Goal: Task Accomplishment & Management: Manage account settings

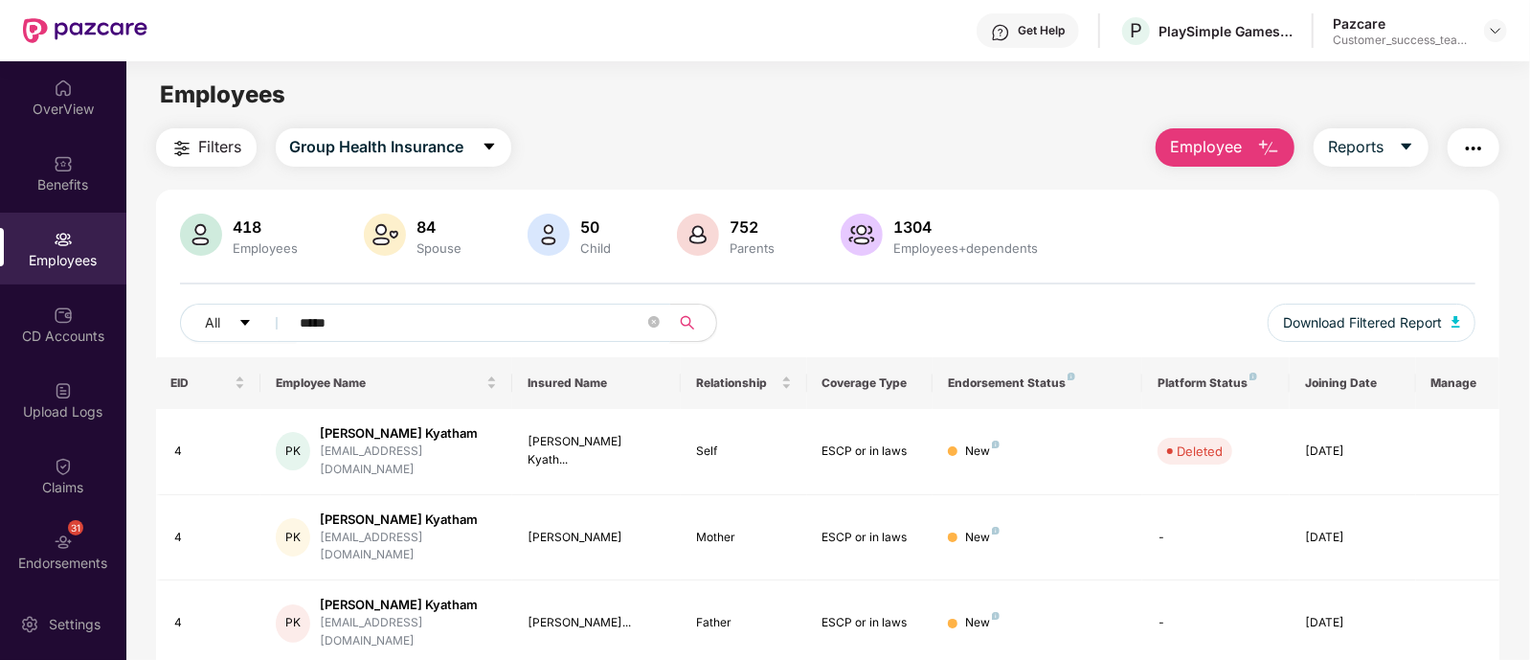
scroll to position [61, 0]
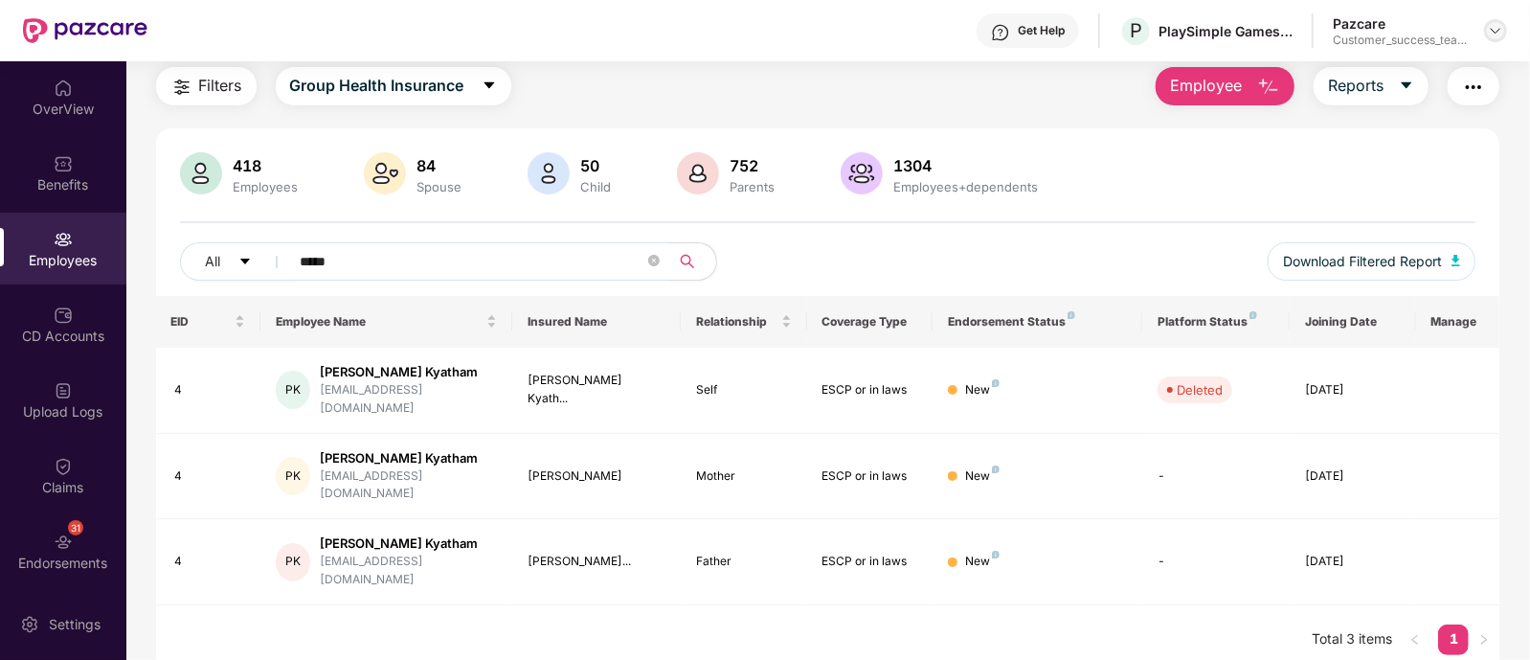
click at [1502, 27] on img at bounding box center [1495, 30] width 15 height 15
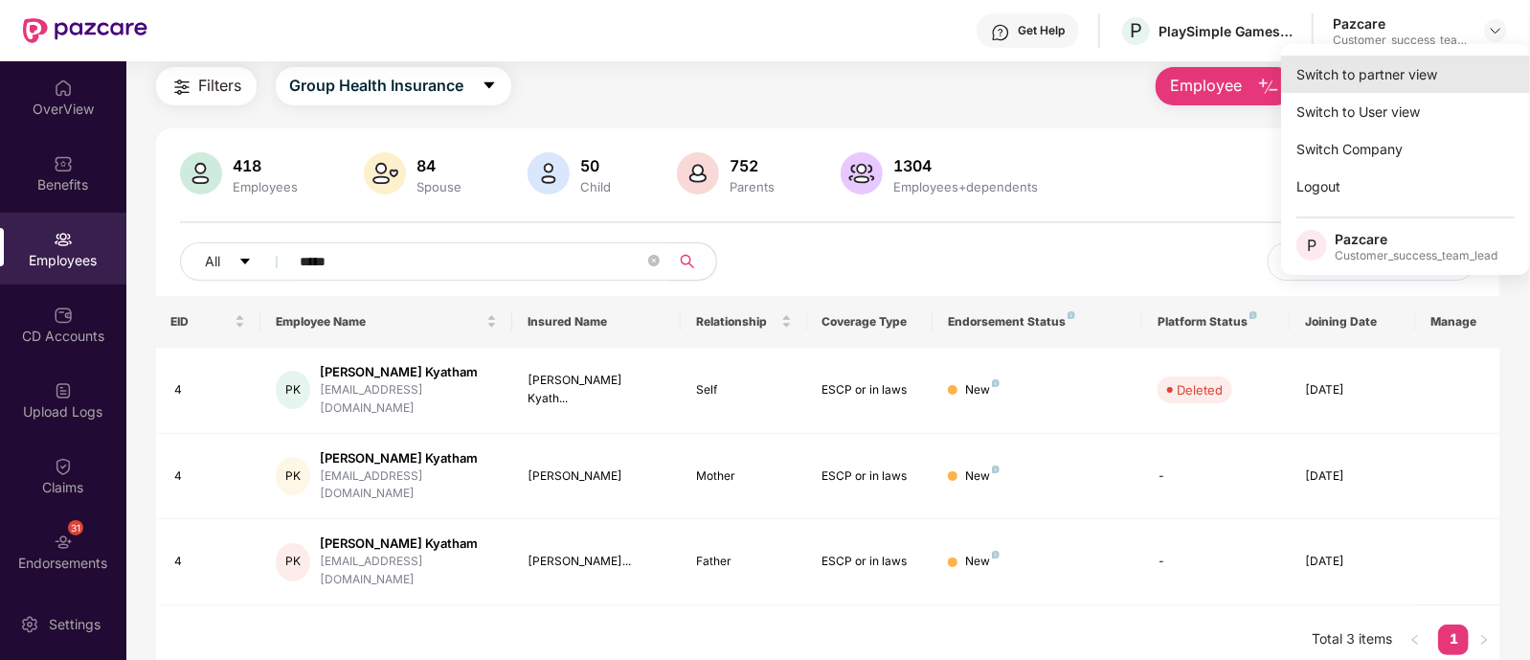
click at [1360, 82] on div "Switch to partner view" at bounding box center [1405, 74] width 249 height 37
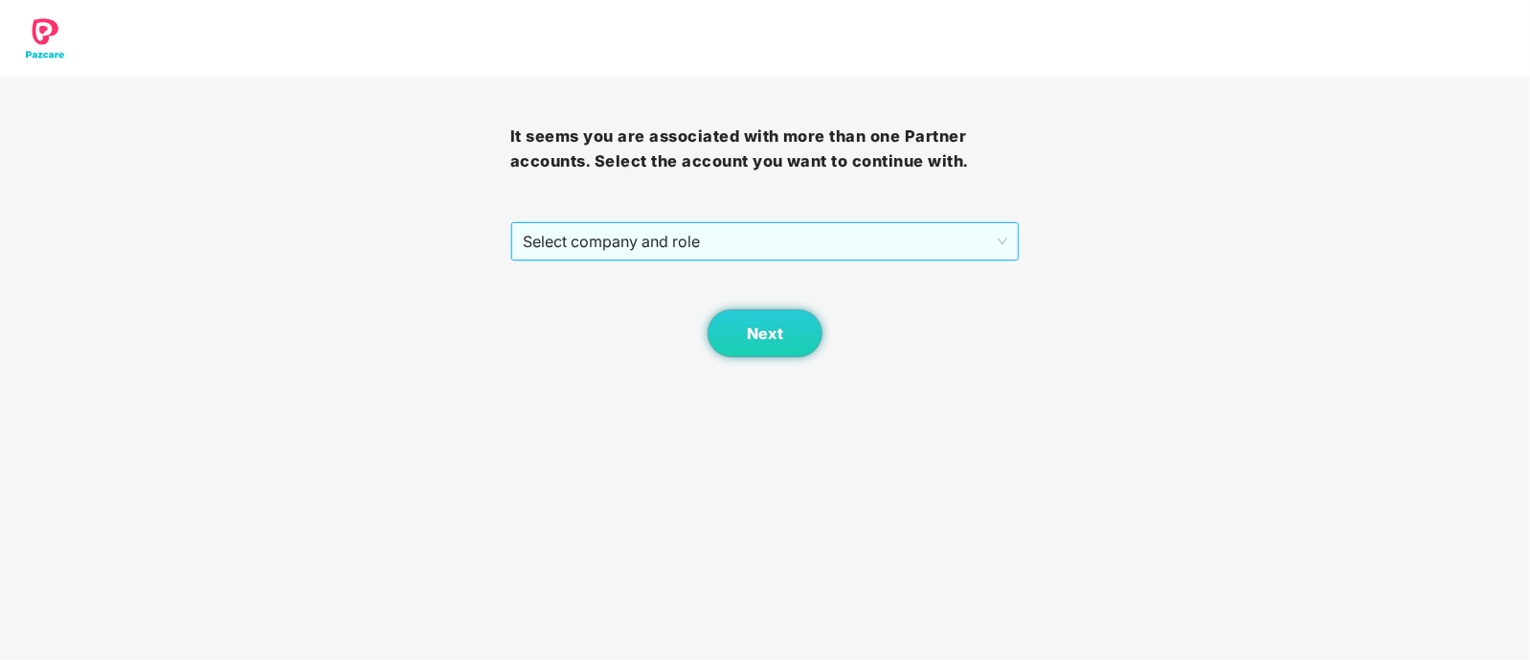
click at [685, 256] on span "Select company and role" at bounding box center [765, 241] width 485 height 36
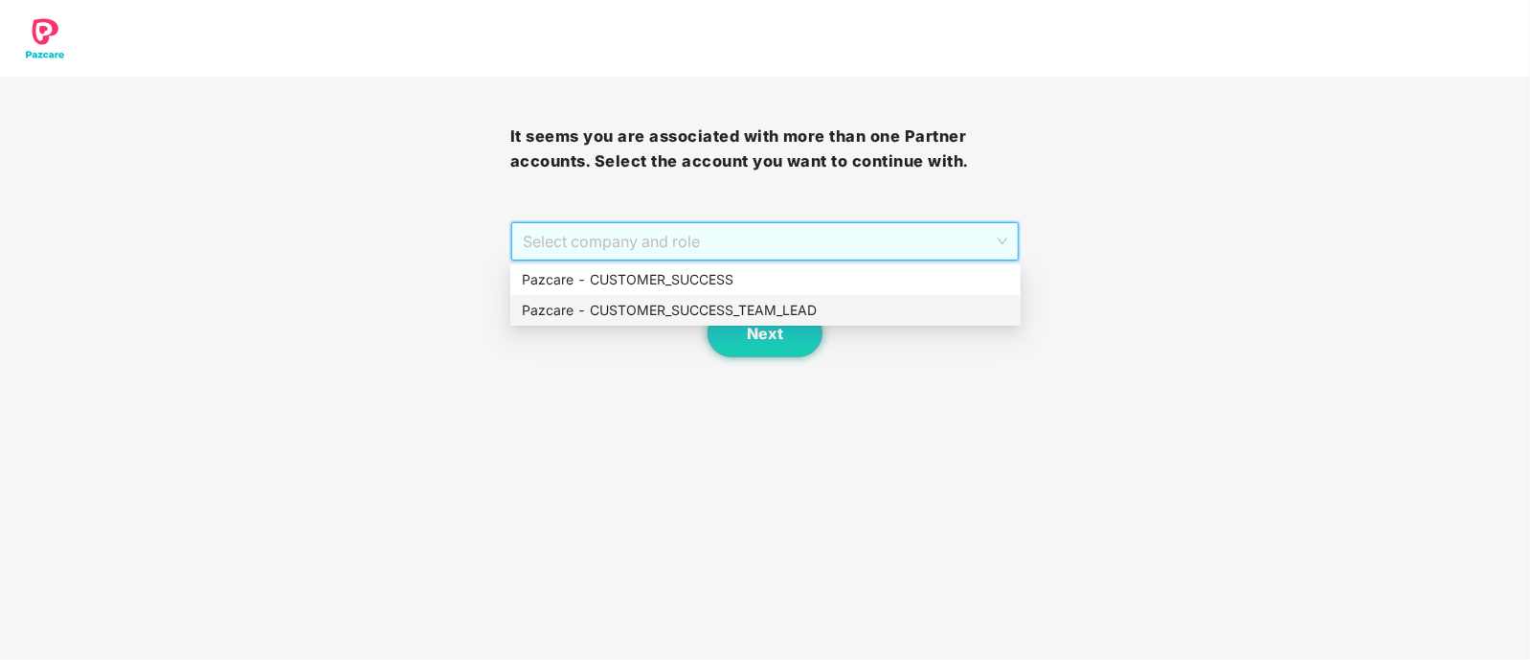
click at [714, 303] on div "Pazcare - CUSTOMER_SUCCESS_TEAM_LEAD" at bounding box center [765, 310] width 487 height 21
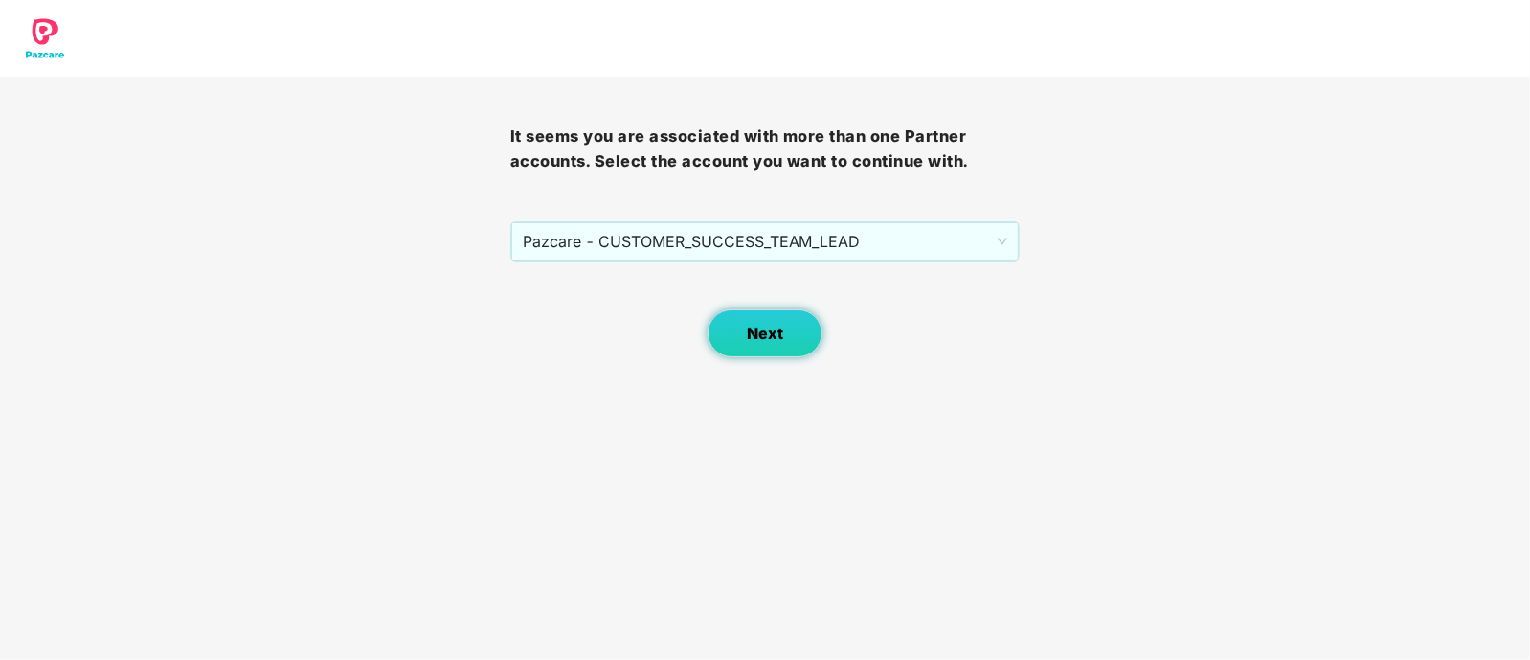
click at [775, 327] on span "Next" at bounding box center [765, 334] width 36 height 18
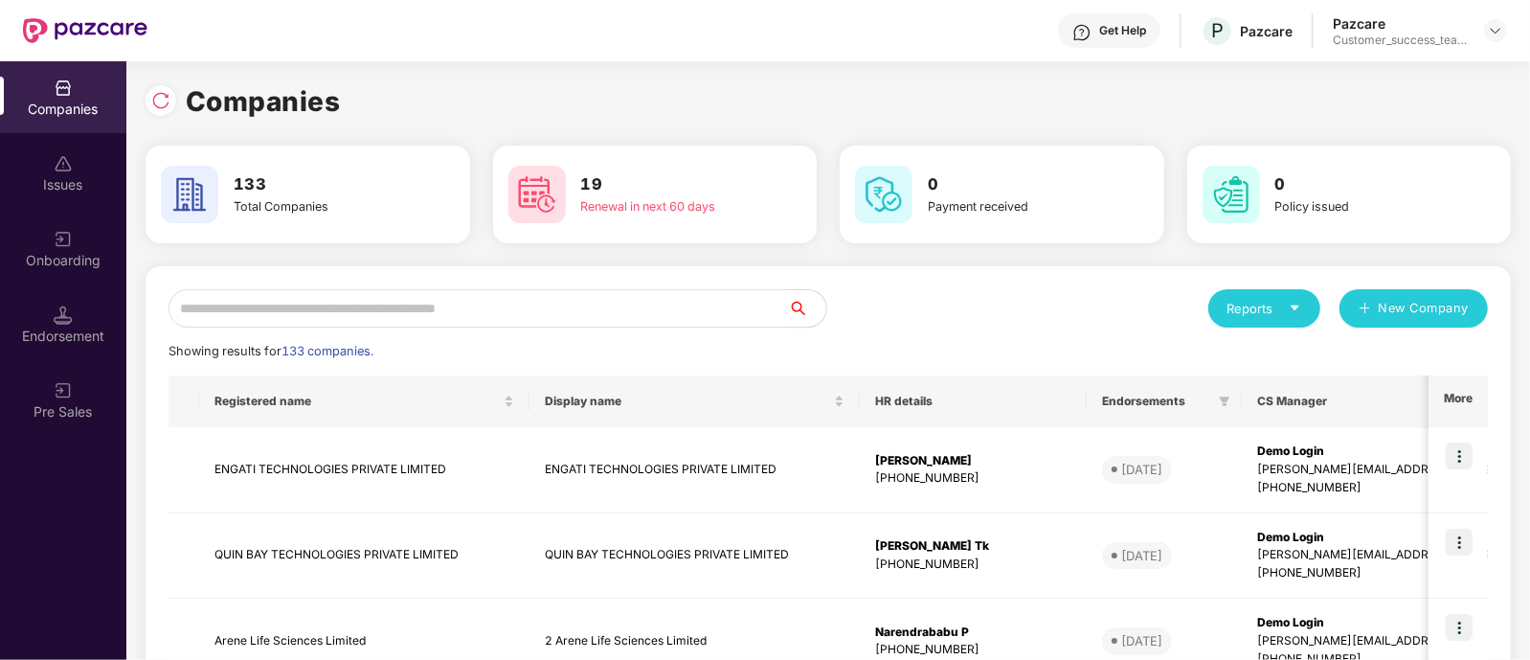
click at [542, 303] on input "text" at bounding box center [477, 308] width 619 height 38
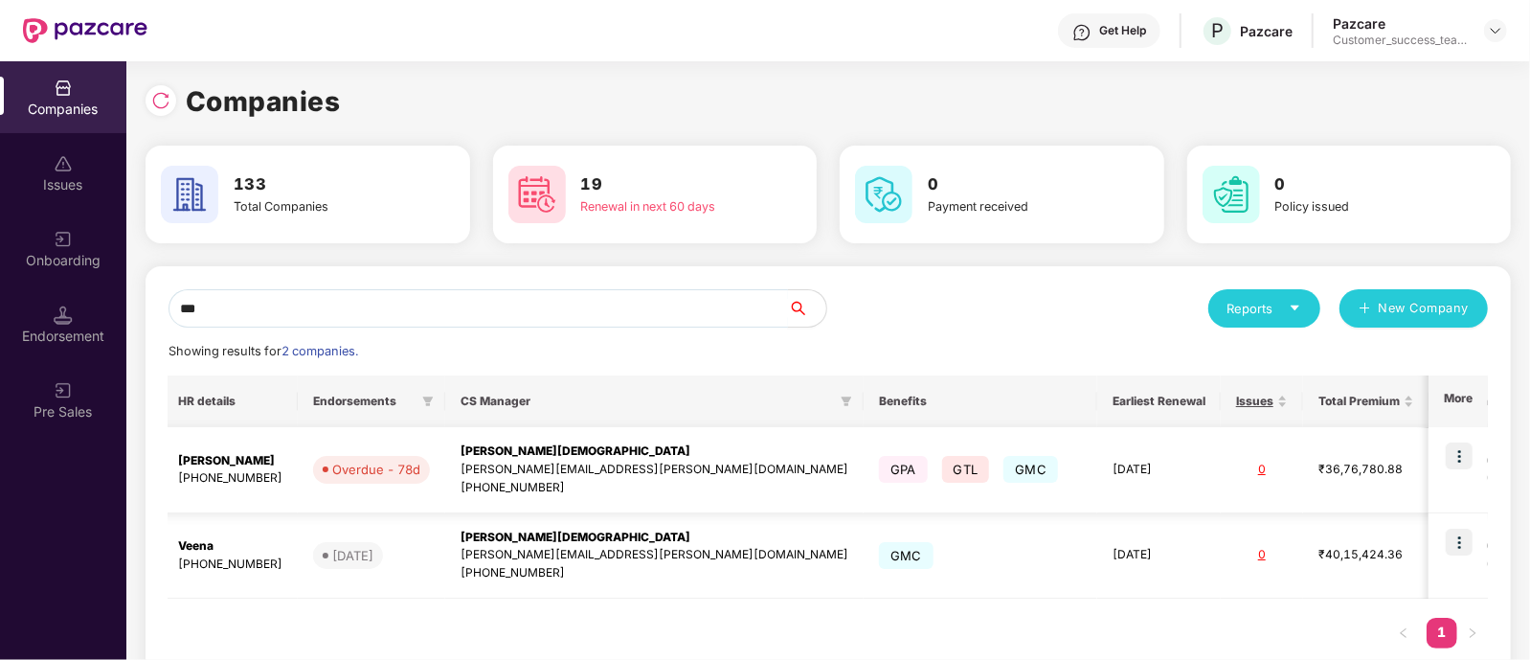
scroll to position [0, 0]
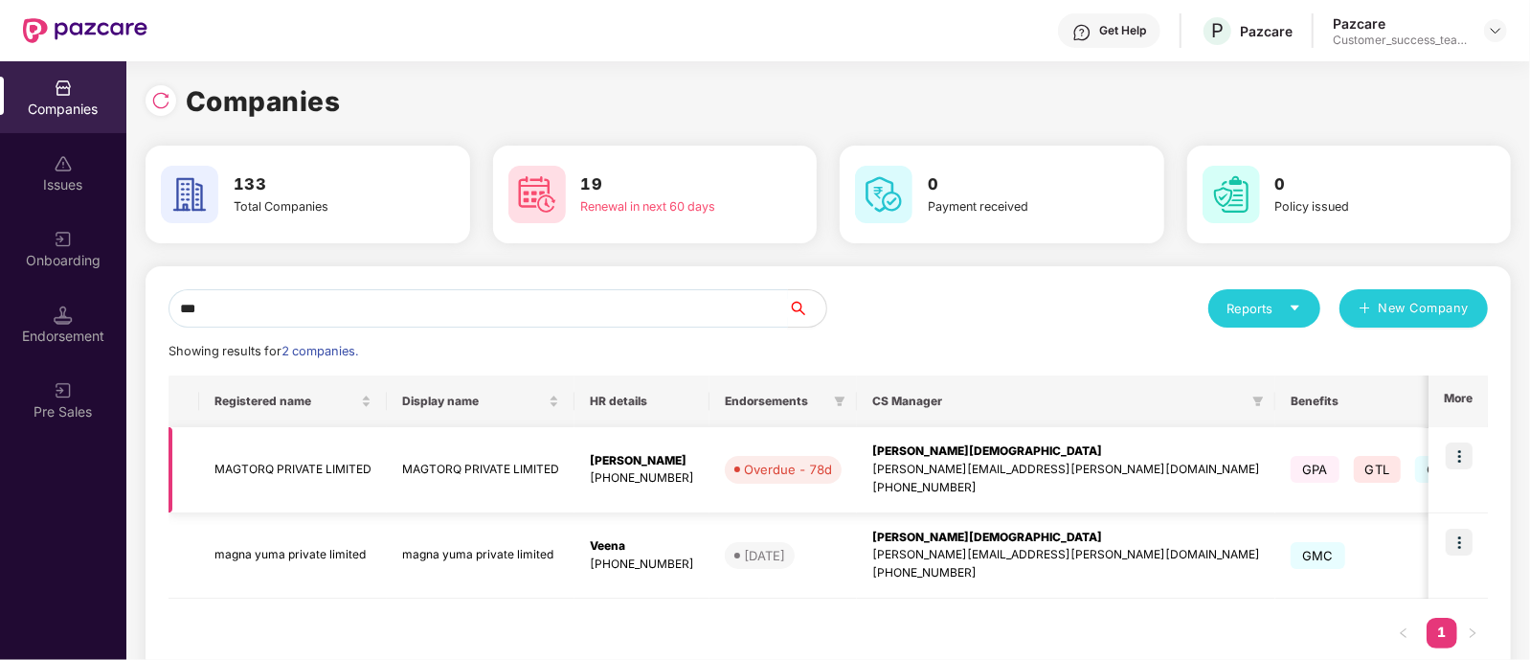
type input "***"
drag, startPoint x: 204, startPoint y: 468, endPoint x: 373, endPoint y: 471, distance: 169.5
click at [373, 471] on td "MAGTORQ PRIVATE LIMITED" at bounding box center [293, 470] width 188 height 86
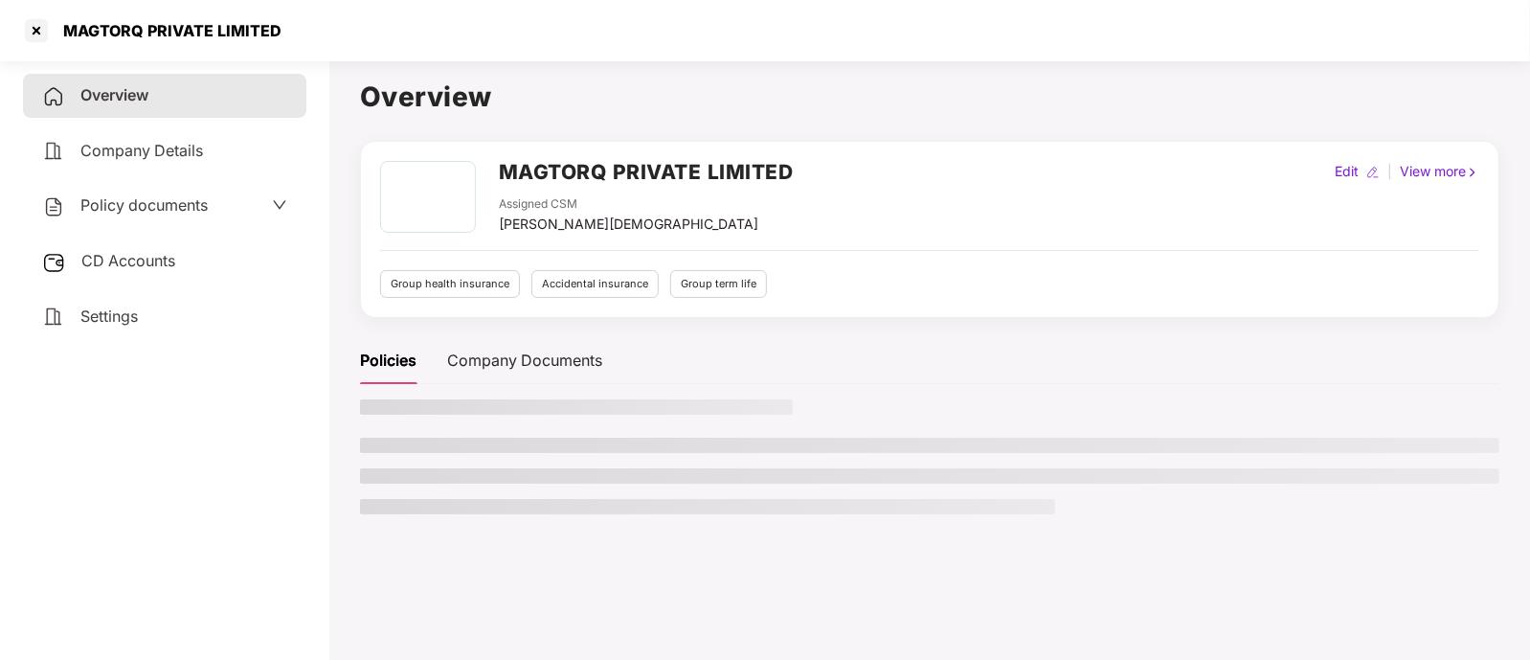
copy td "MAGTORQ PRIVATE LIMITED"
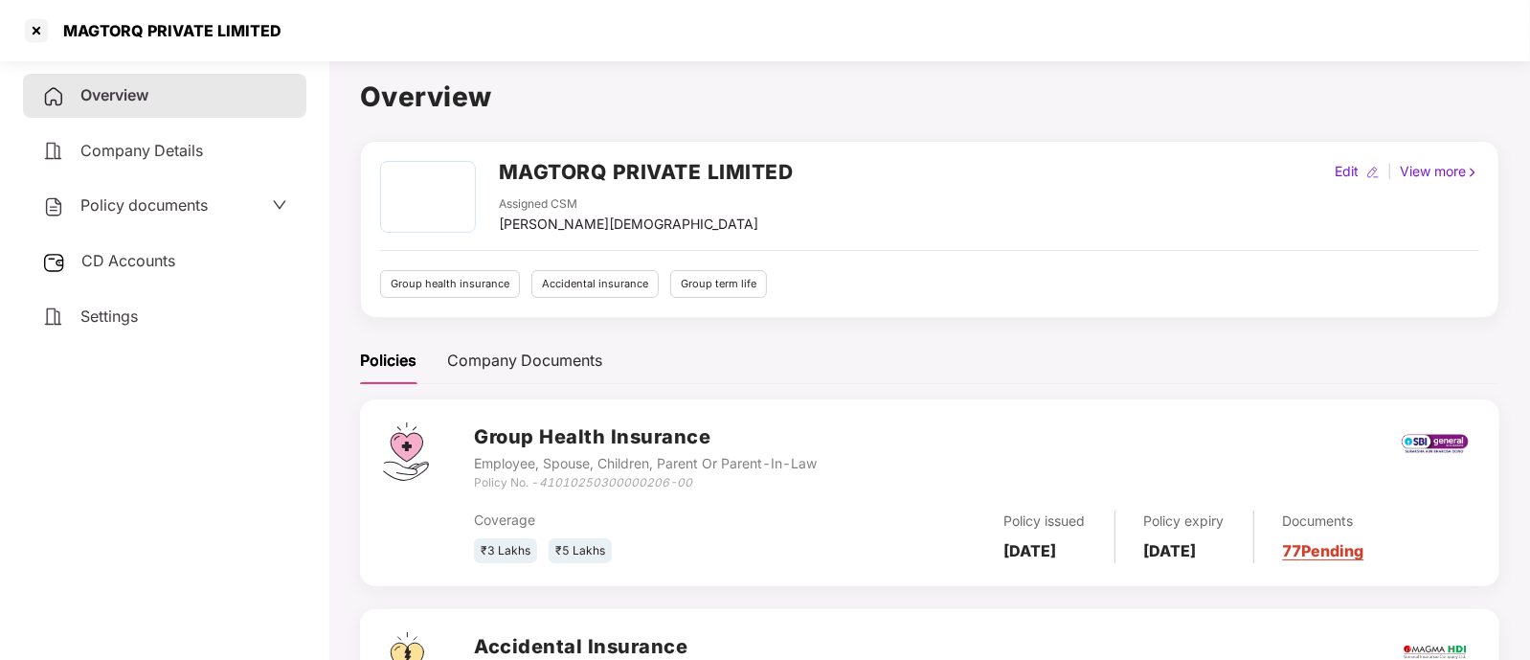
click at [799, 170] on div "MAGTORQ PRIVATE LIMITED Assigned CSM [PERSON_NAME] Edit | View more" at bounding box center [929, 198] width 1099 height 74
copy h2 "MAGTORQ PRIVATE LIMITED"
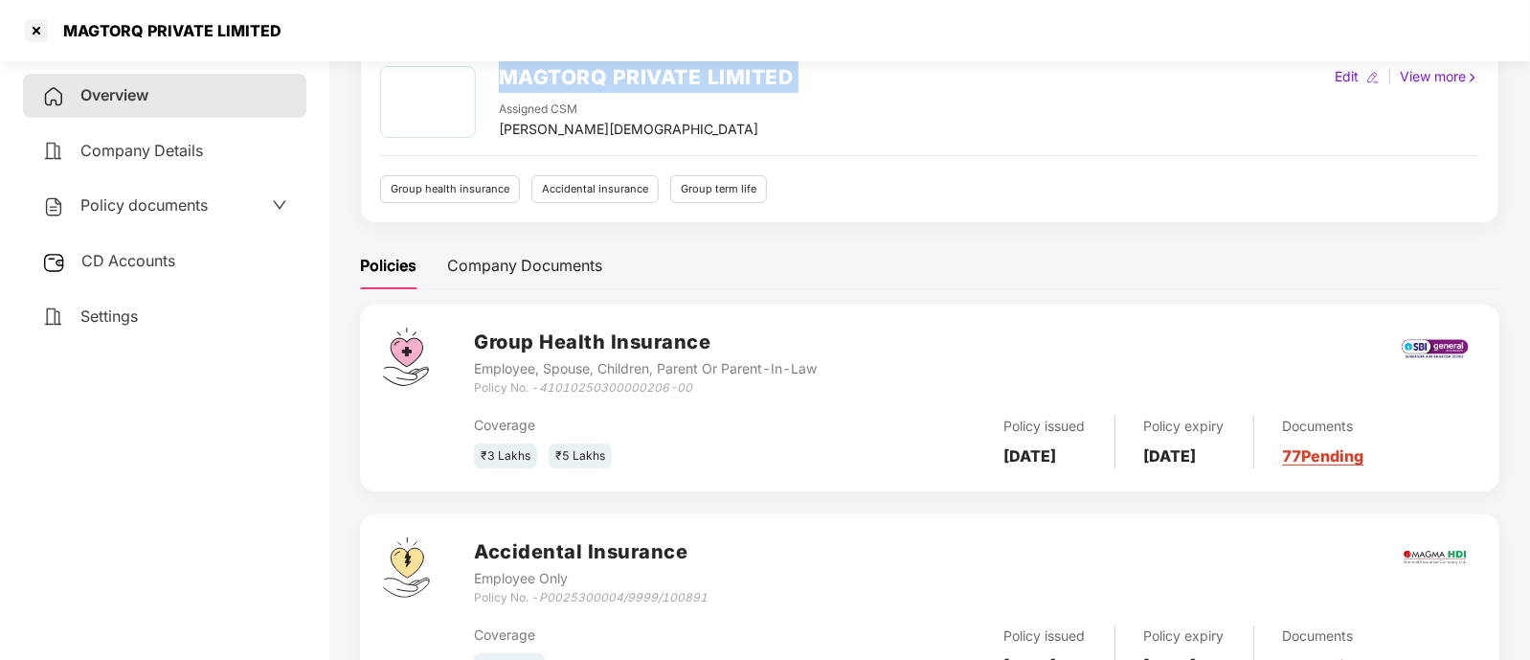
scroll to position [95, 0]
click at [42, 33] on div at bounding box center [36, 30] width 31 height 31
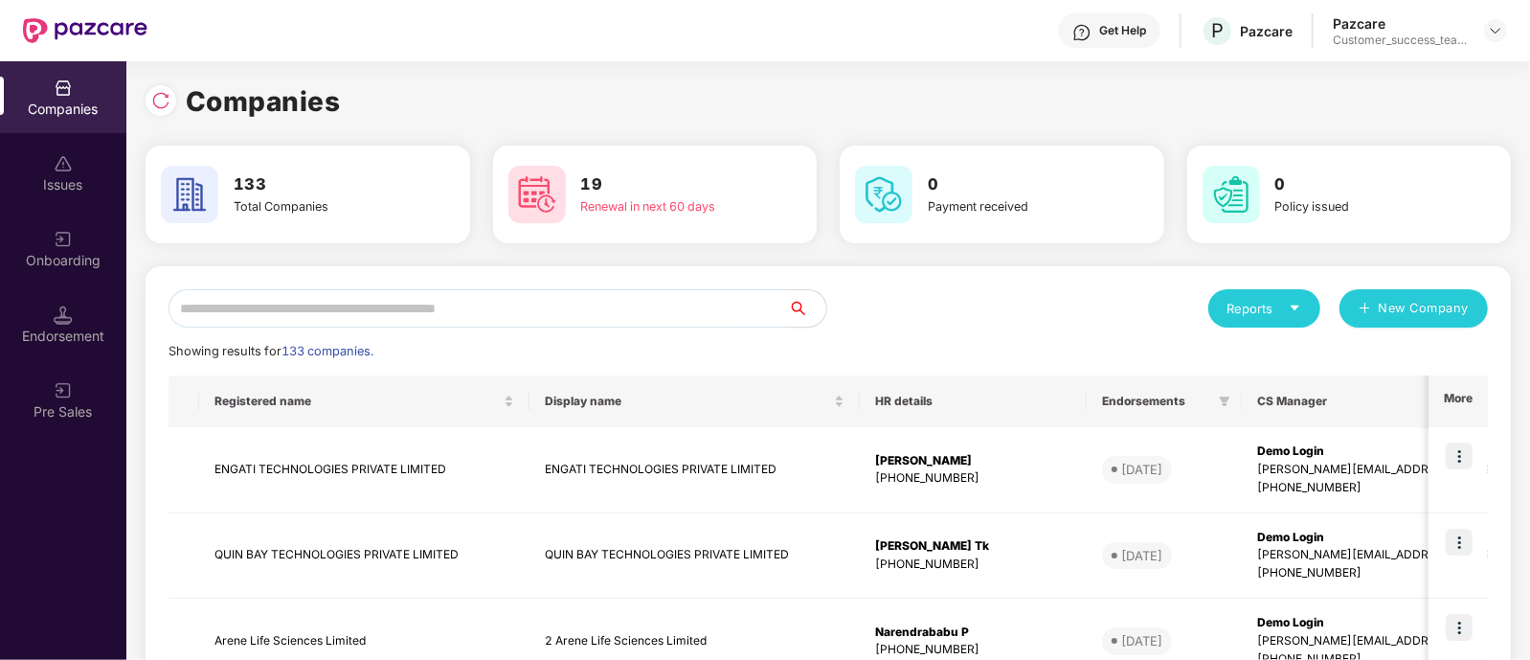
scroll to position [0, 0]
click at [436, 307] on input "text" at bounding box center [477, 308] width 619 height 38
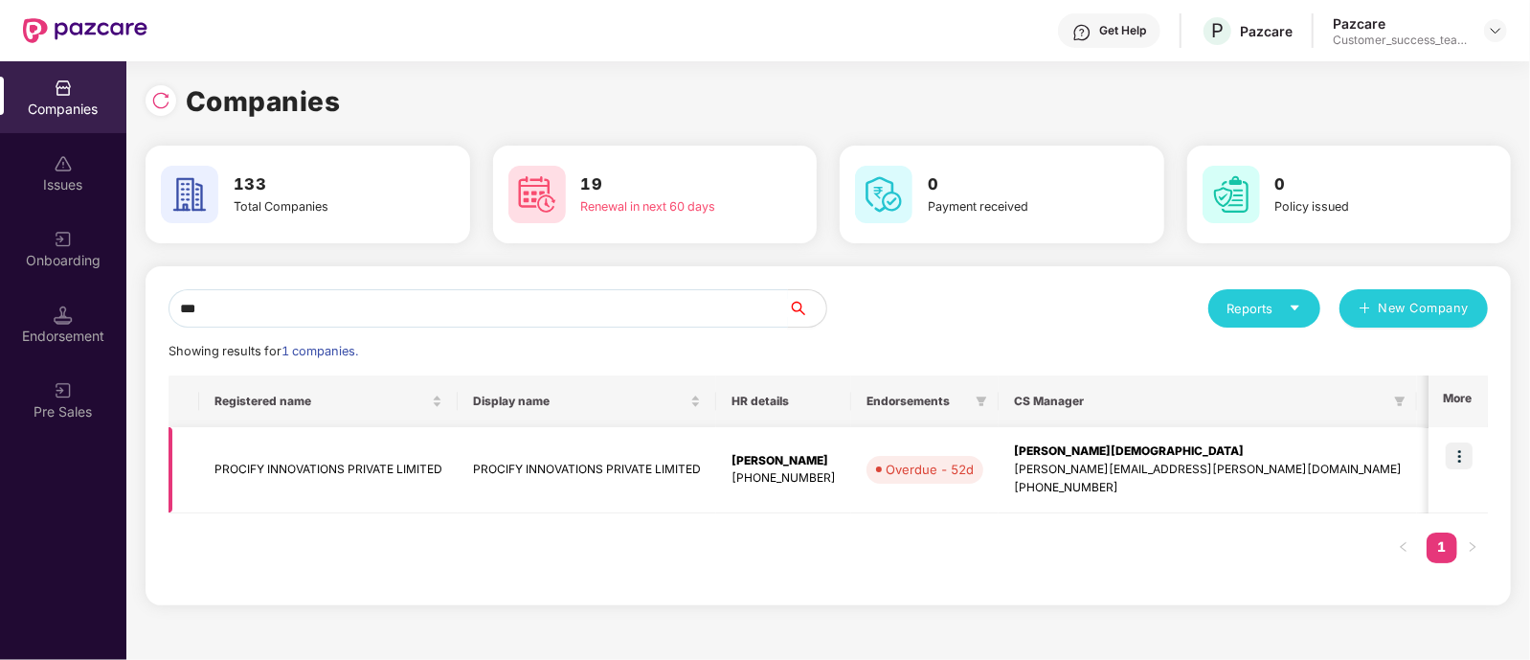
type input "***"
click at [1466, 448] on img at bounding box center [1459, 455] width 27 height 27
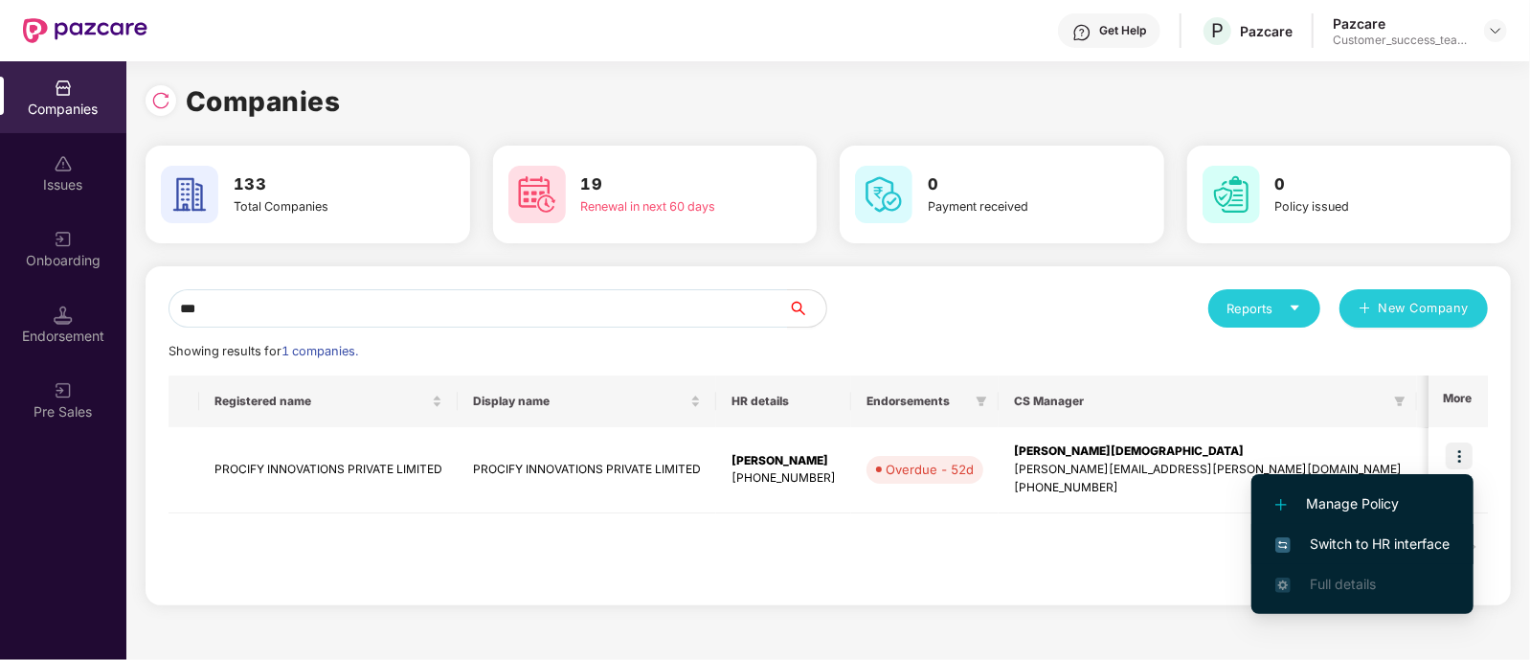
click at [1374, 533] on span "Switch to HR interface" at bounding box center [1362, 543] width 174 height 21
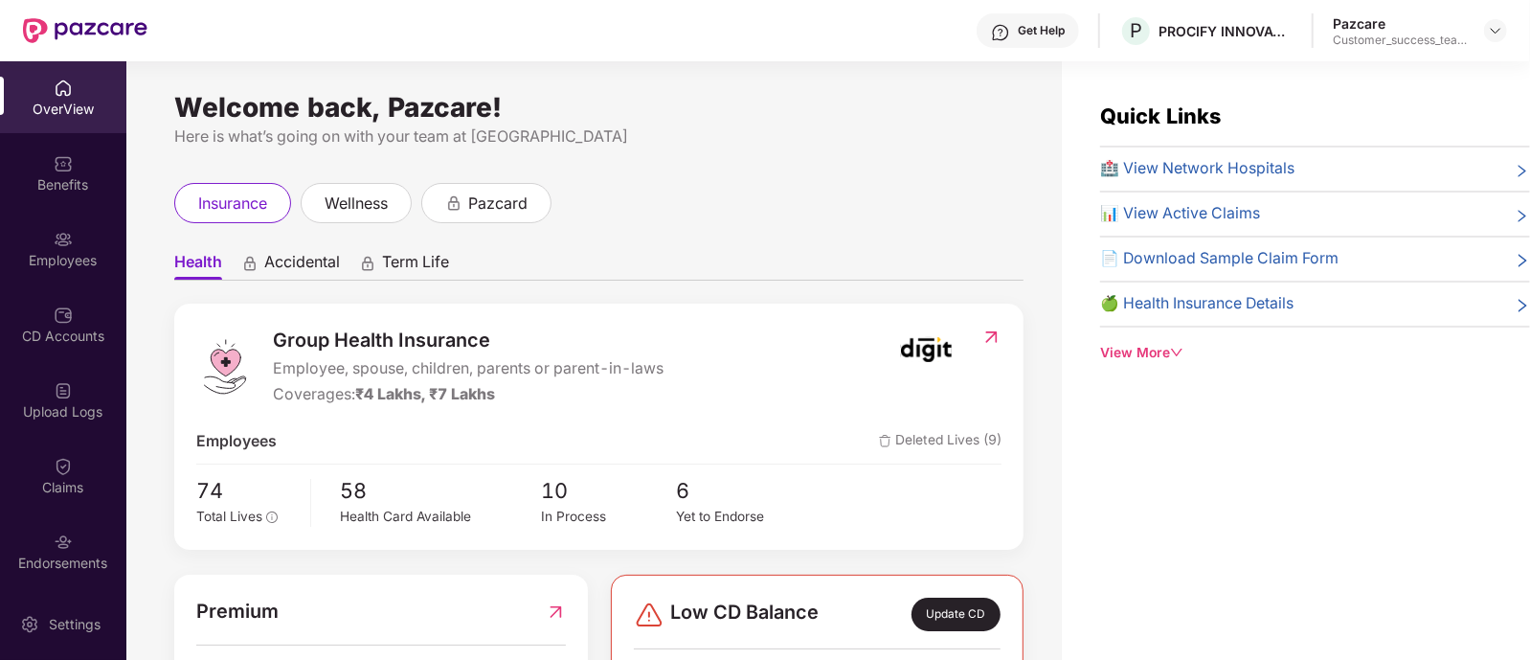
click at [71, 237] on div "Employees" at bounding box center [63, 249] width 126 height 72
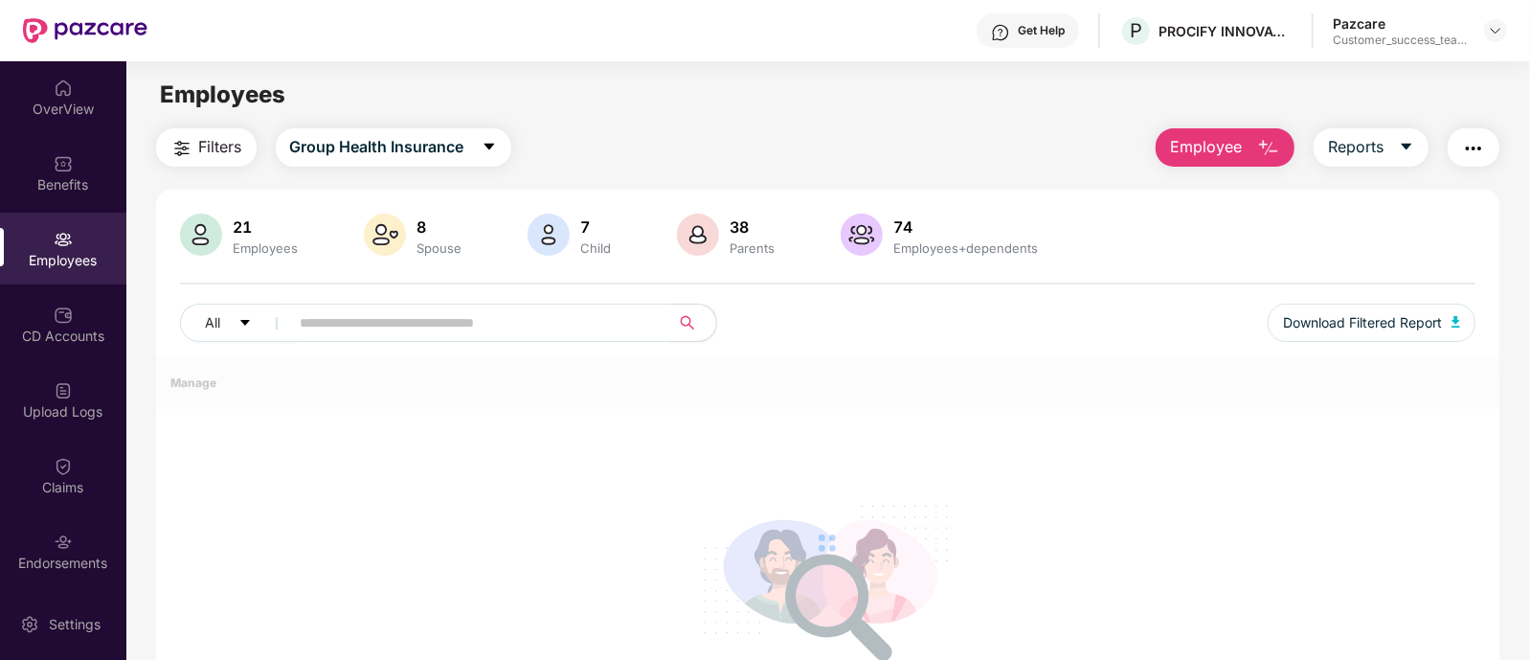
click at [478, 326] on input "text" at bounding box center [473, 322] width 344 height 29
paste input "******"
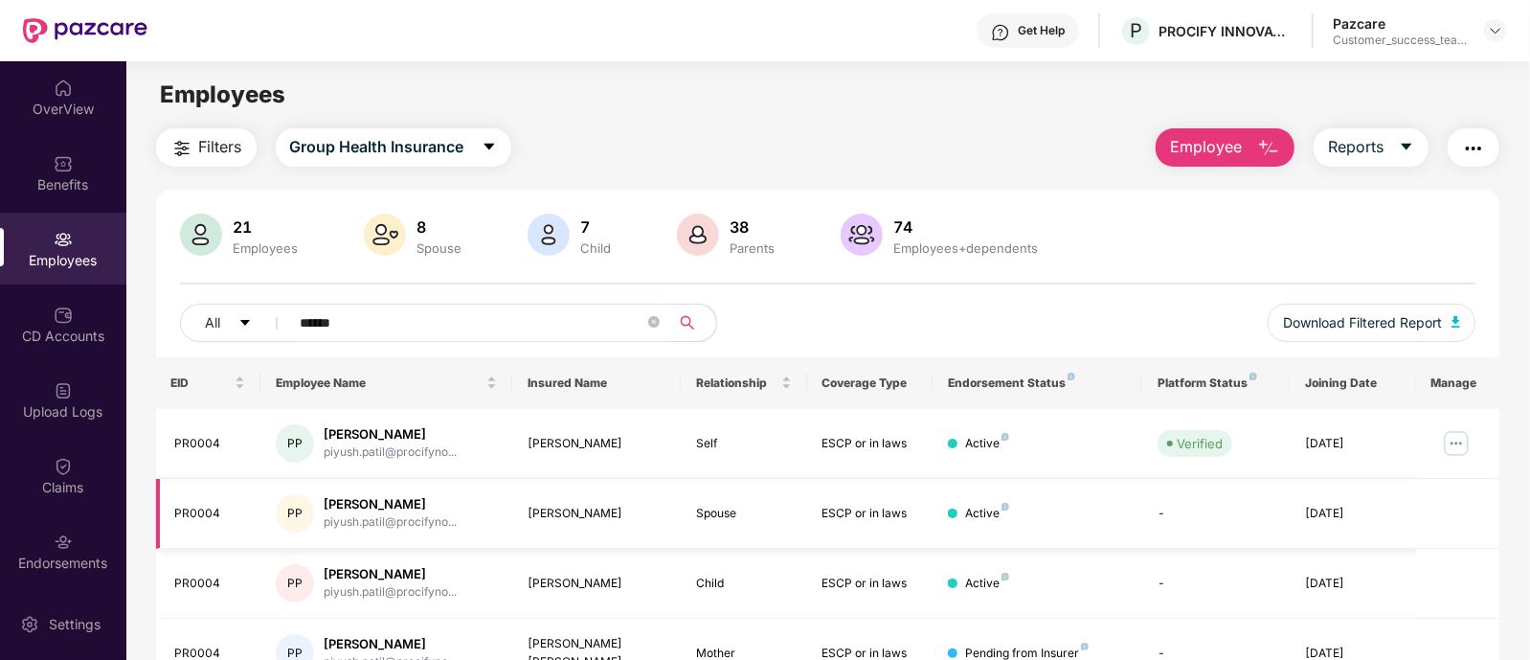
scroll to position [166, 0]
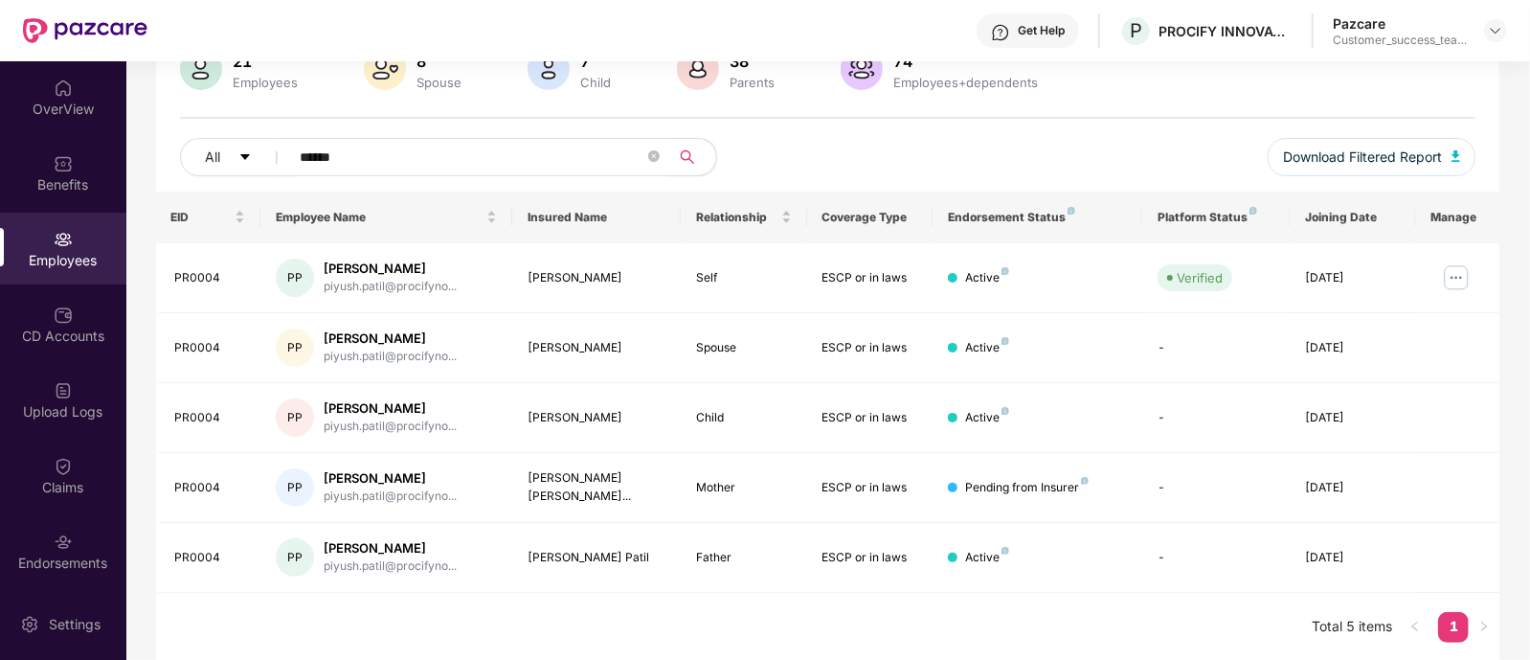
type input "******"
click at [1465, 273] on img at bounding box center [1456, 277] width 31 height 31
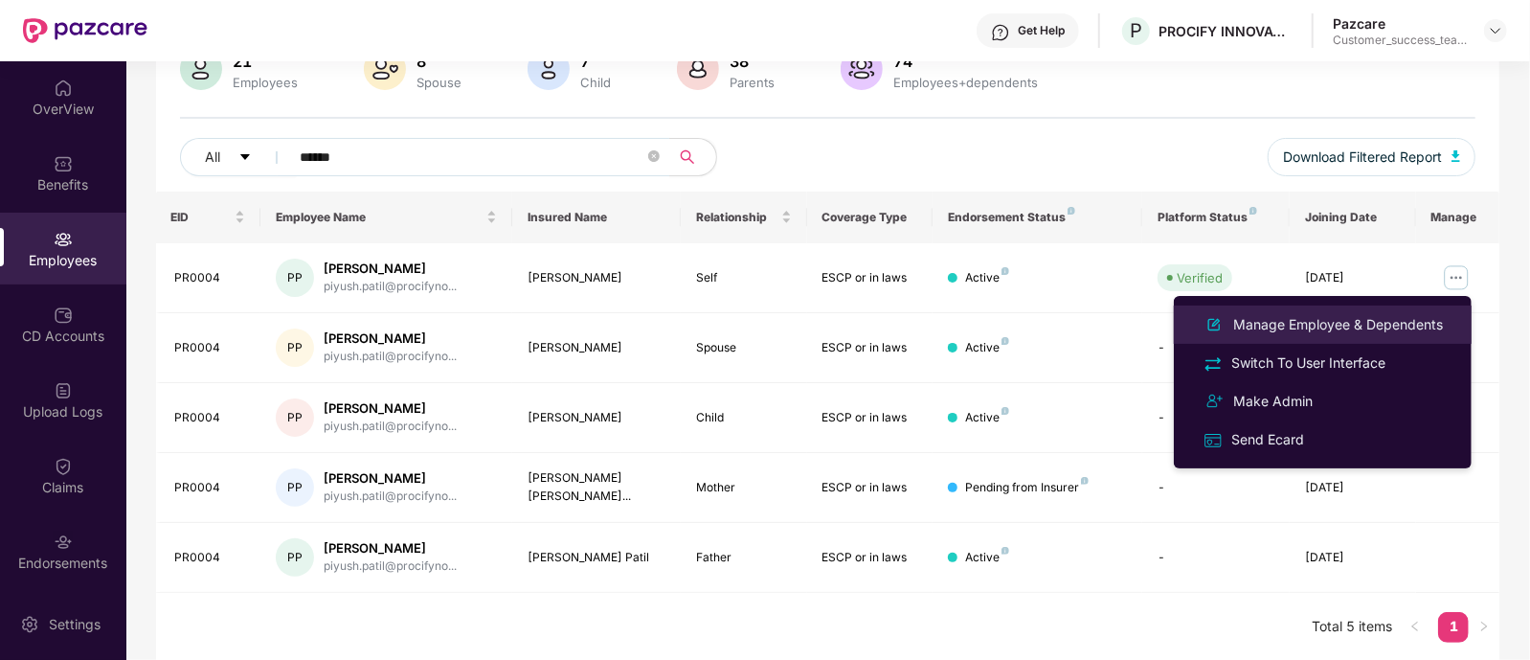
click at [1315, 332] on div "Manage Employee & Dependents" at bounding box center [1337, 324] width 217 height 21
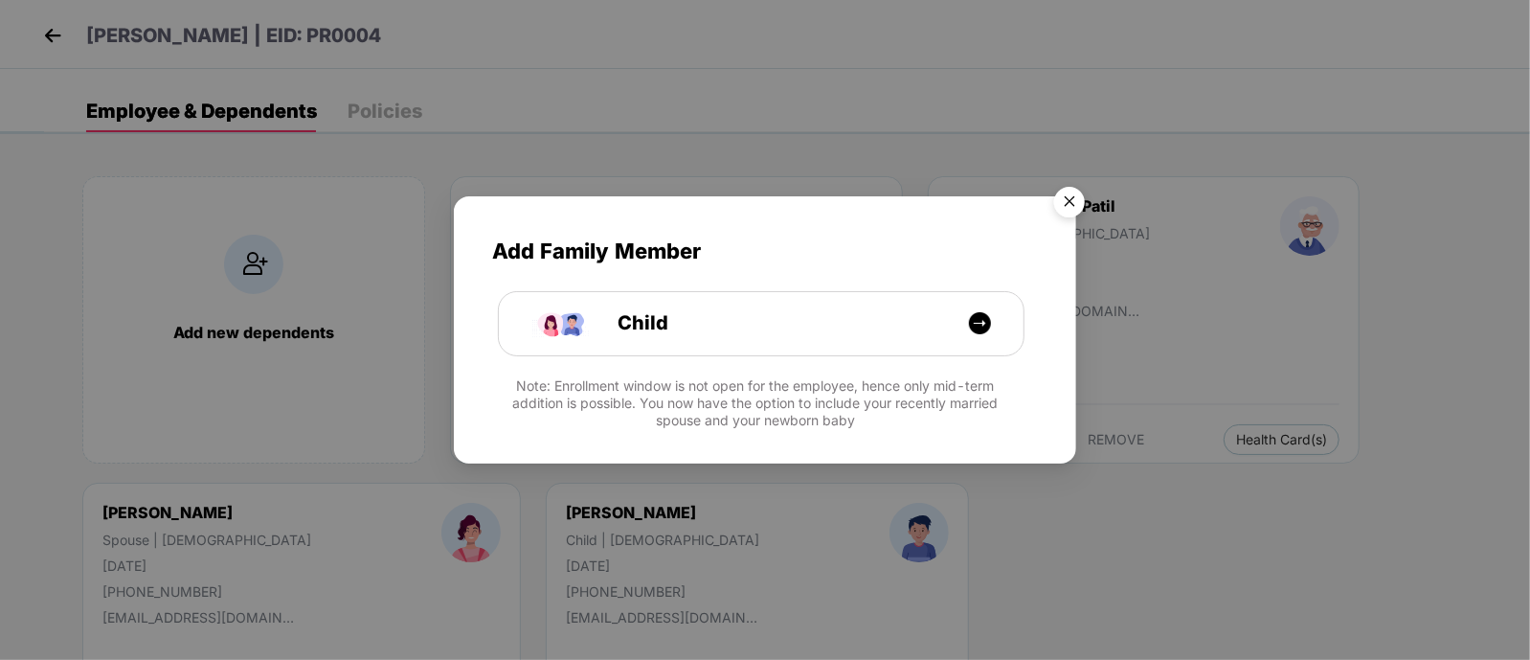
click at [1076, 205] on img "Close" at bounding box center [1070, 205] width 54 height 54
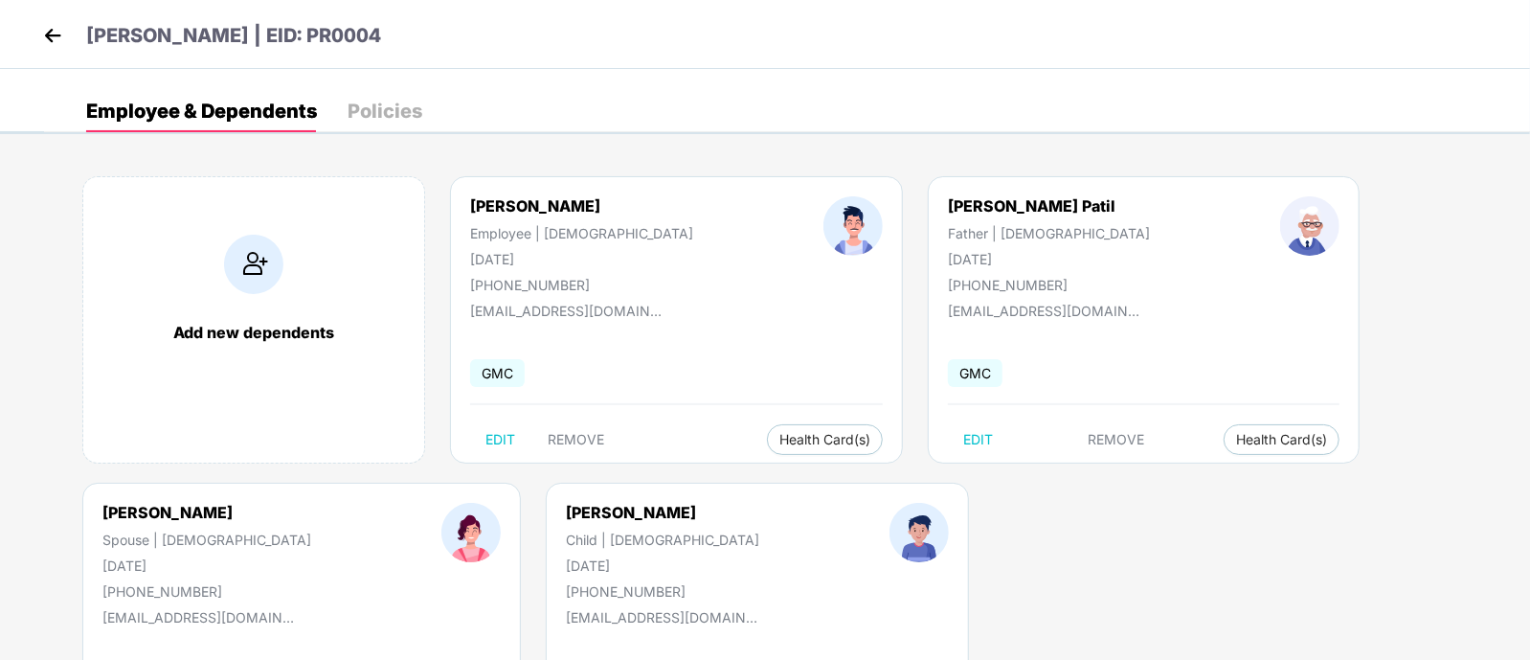
scroll to position [158, 0]
